Goal: Information Seeking & Learning: Learn about a topic

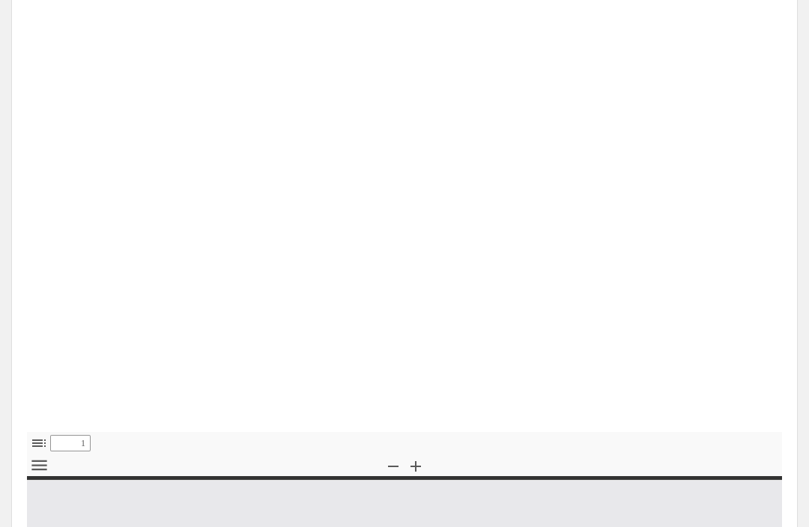
type input "0"
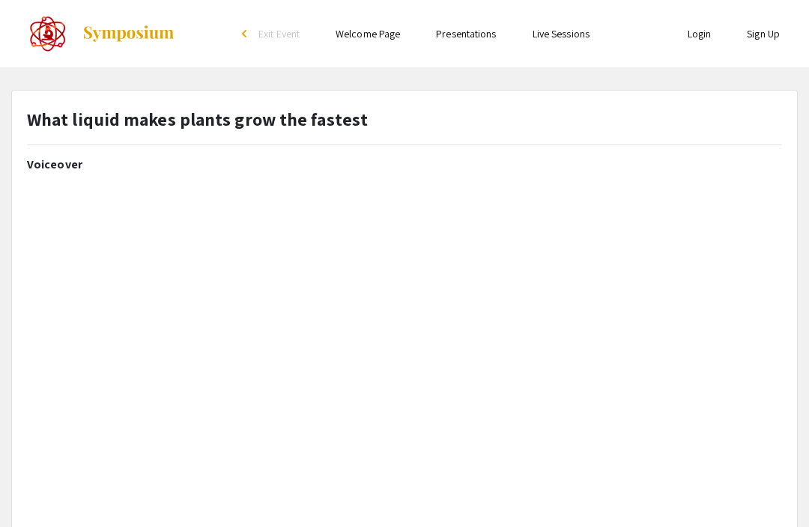
select select "auto"
type input "1"
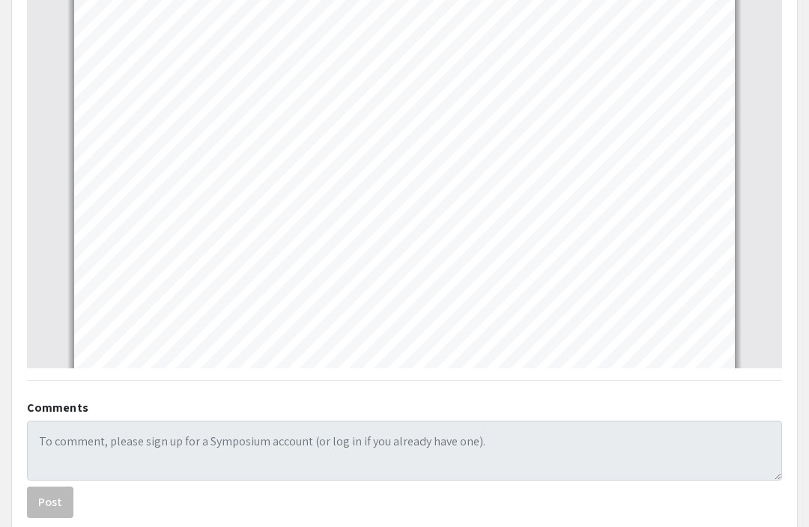
scroll to position [756, 0]
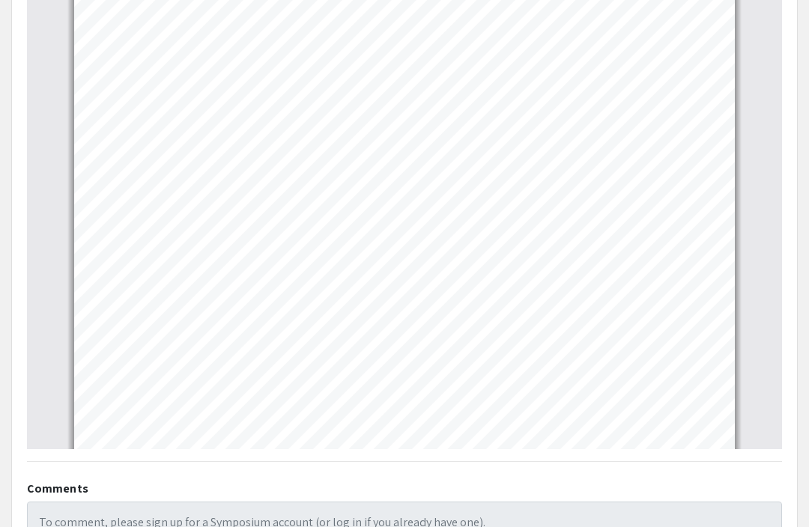
select select "page-width"
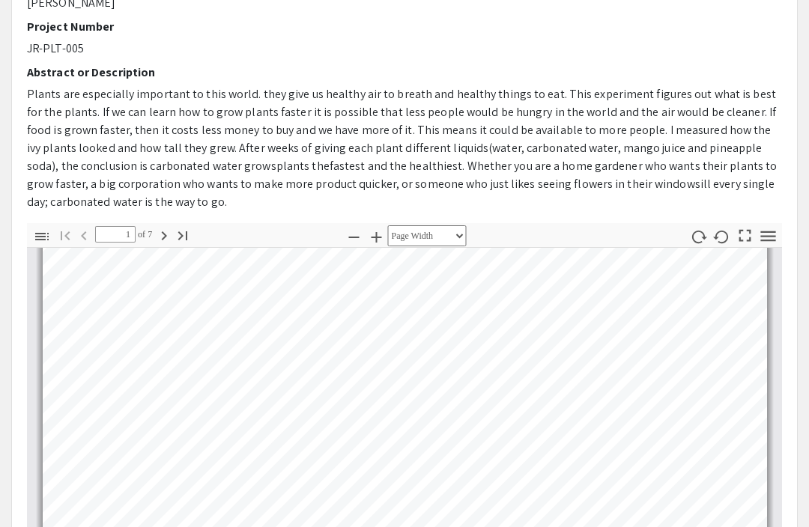
scroll to position [462, 0]
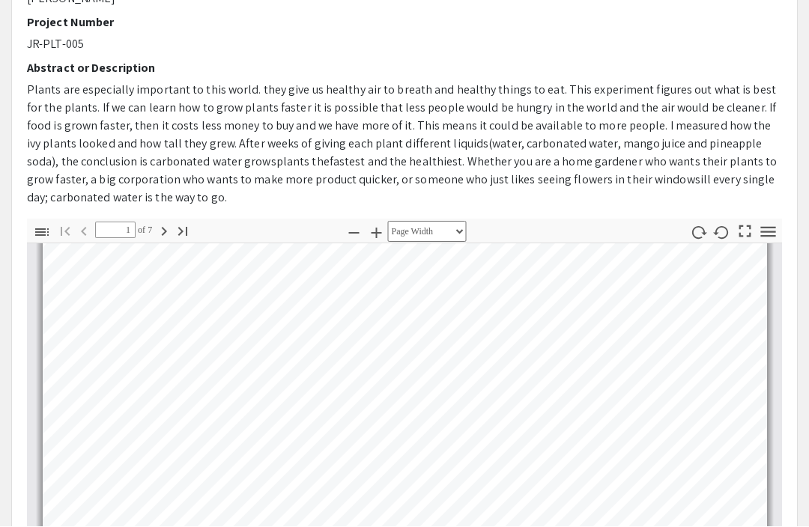
click at [167, 228] on icon "button" at bounding box center [164, 232] width 5 height 9
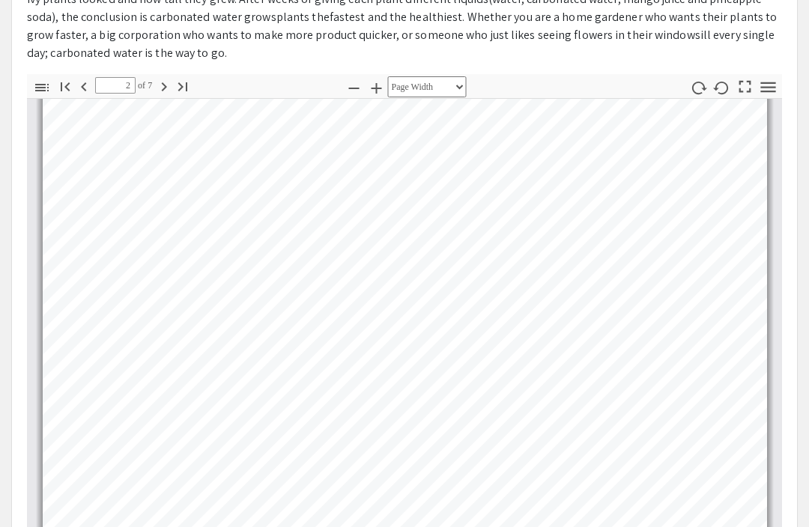
scroll to position [607, 0]
click at [163, 88] on icon "button" at bounding box center [164, 87] width 18 height 18
click at [162, 91] on icon "button" at bounding box center [164, 87] width 18 height 18
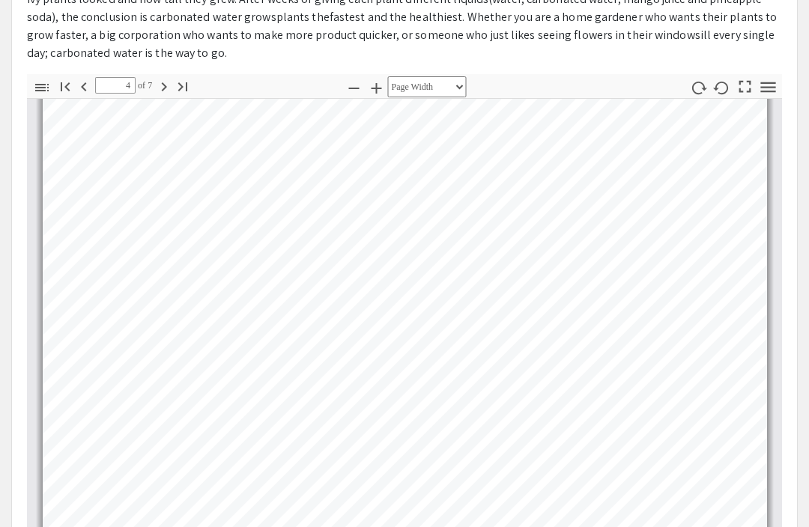
click at [76, 86] on icon "button" at bounding box center [84, 87] width 18 height 18
click at [166, 87] on icon "button" at bounding box center [164, 87] width 18 height 18
click at [156, 95] on button "Next" at bounding box center [163, 86] width 25 height 22
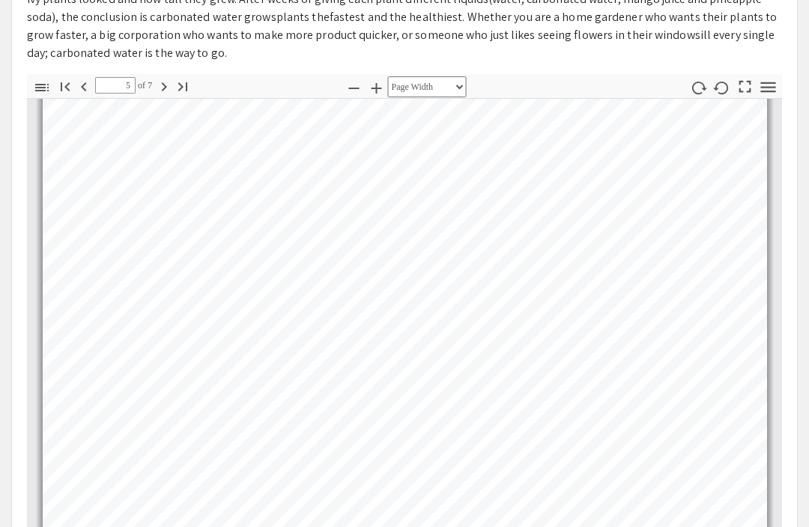
scroll to position [2211, 0]
click at [166, 84] on icon "button" at bounding box center [164, 86] width 5 height 9
click at [167, 87] on icon "button" at bounding box center [164, 87] width 18 height 18
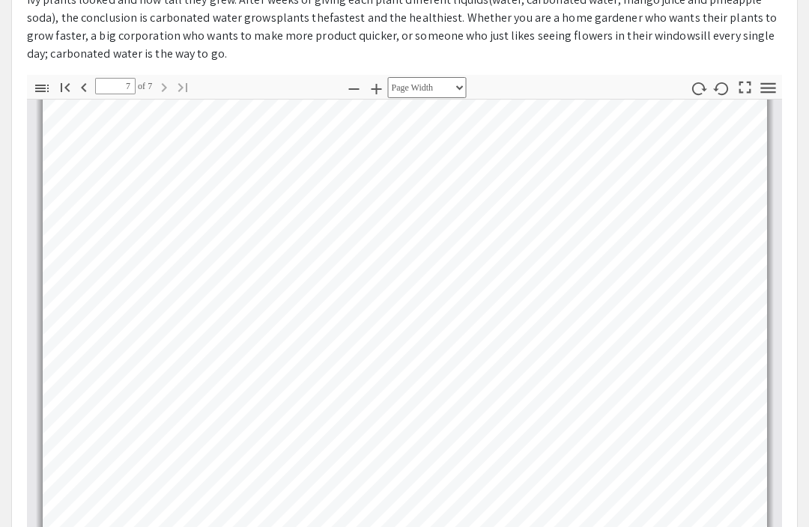
click at [69, 83] on icon "button" at bounding box center [65, 87] width 9 height 9
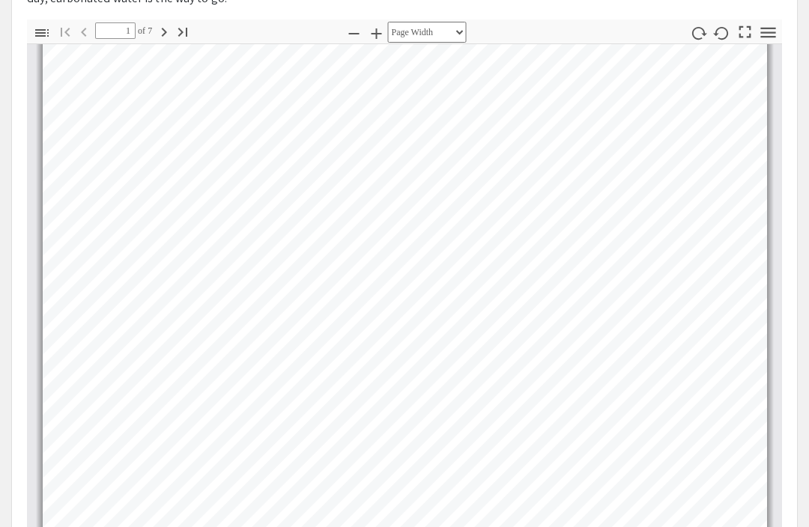
scroll to position [663, 0]
click at [159, 34] on icon "button" at bounding box center [164, 31] width 18 height 18
click at [167, 28] on icon "button" at bounding box center [164, 31] width 5 height 9
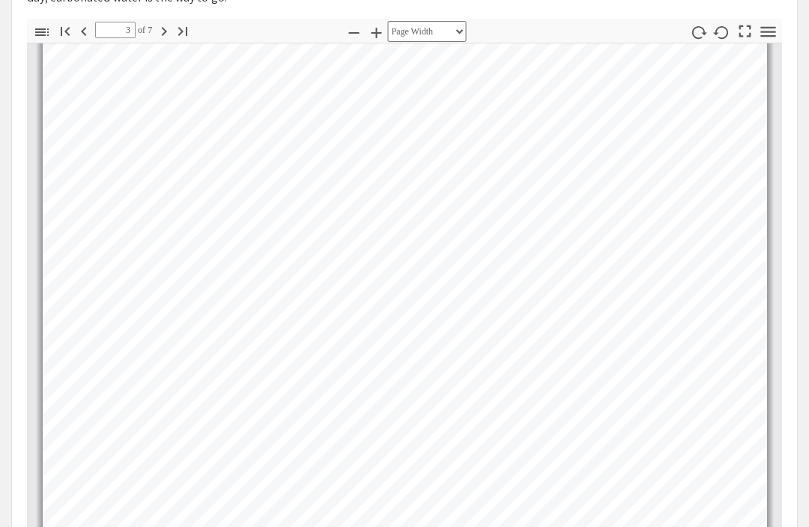
click at [169, 28] on icon "button" at bounding box center [164, 31] width 18 height 18
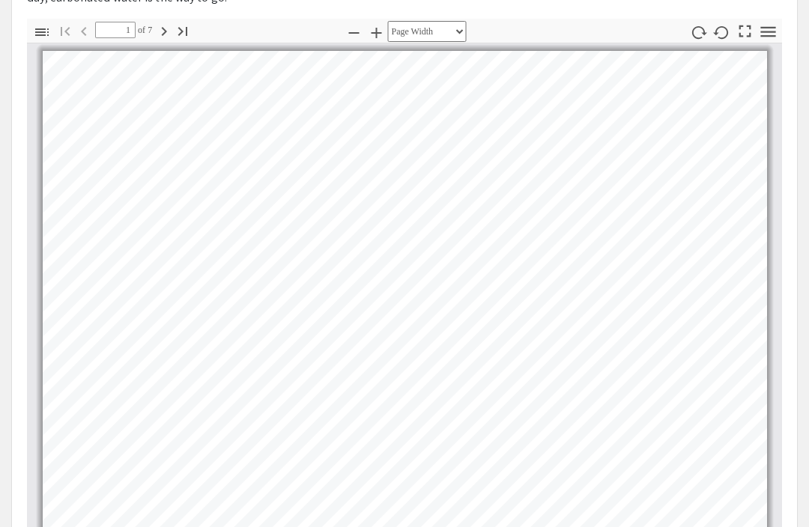
scroll to position [0, 0]
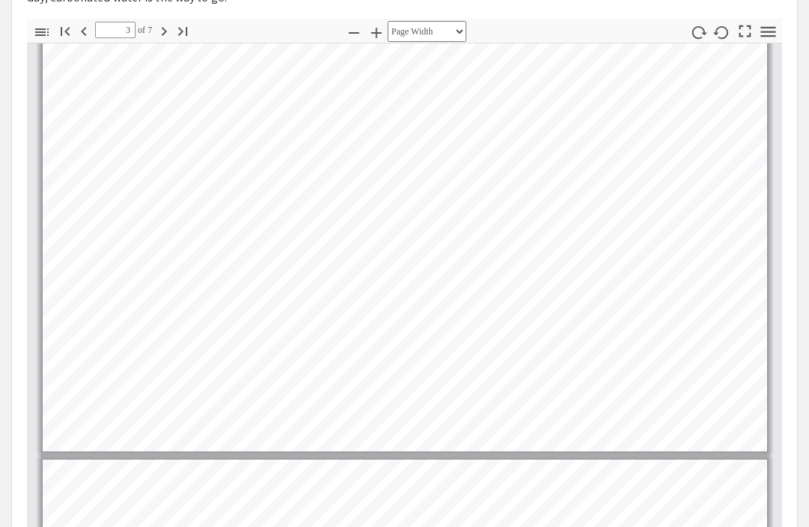
click at [191, 28] on icon "button" at bounding box center [183, 31] width 18 height 18
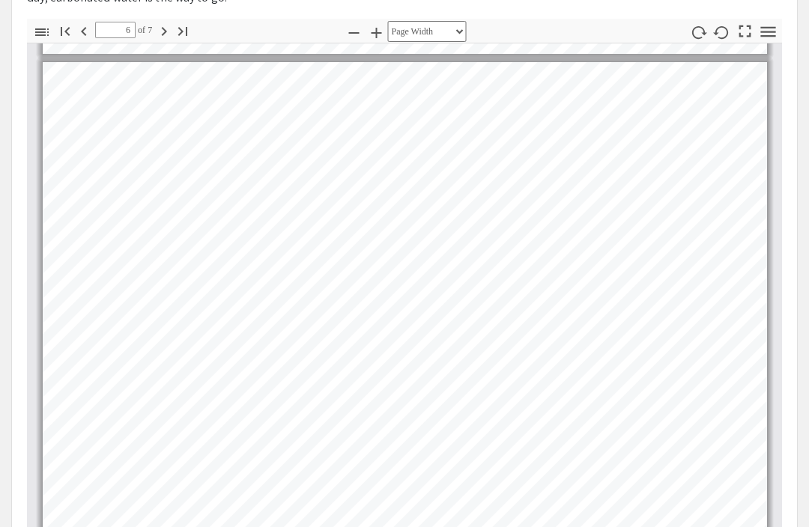
type input "7"
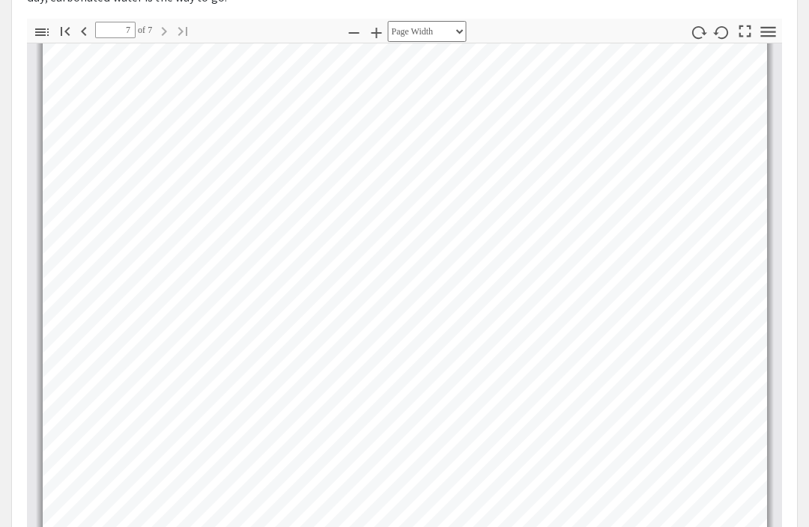
scroll to position [3364, 0]
click at [350, 164] on link "Page 7" at bounding box center [256, 162] width 282 height 17
